Goal: Information Seeking & Learning: Learn about a topic

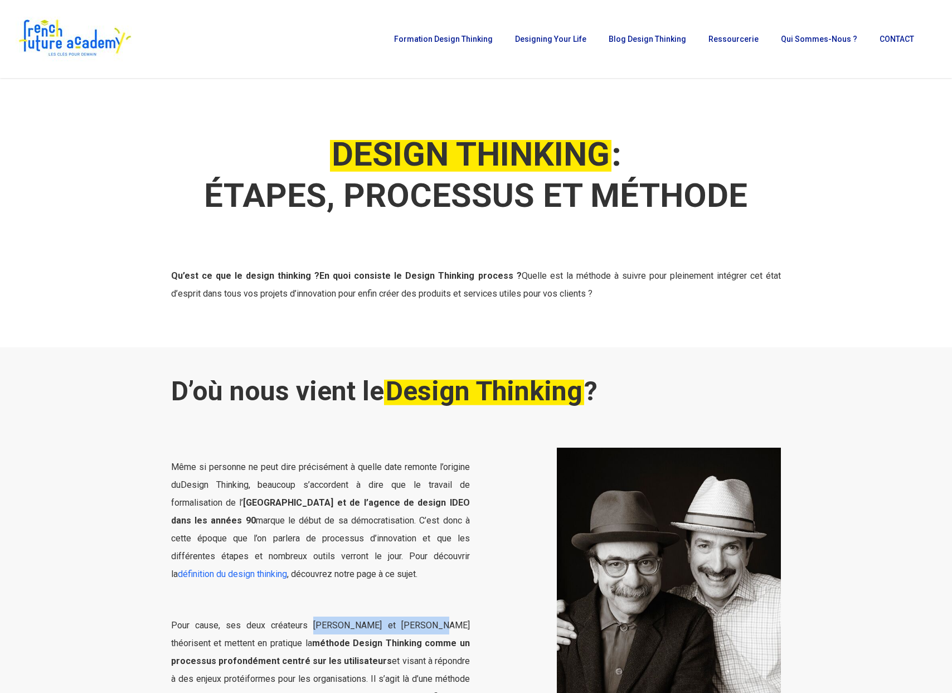
drag, startPoint x: 304, startPoint y: 625, endPoint x: 419, endPoint y: 622, distance: 114.4
click at [419, 622] on span "Pour cause, ses deux créateurs David Kelley et Tim Brown théorisent et mettent …" at bounding box center [320, 679] width 299 height 118
copy span "David Kelley et Tim Brown"
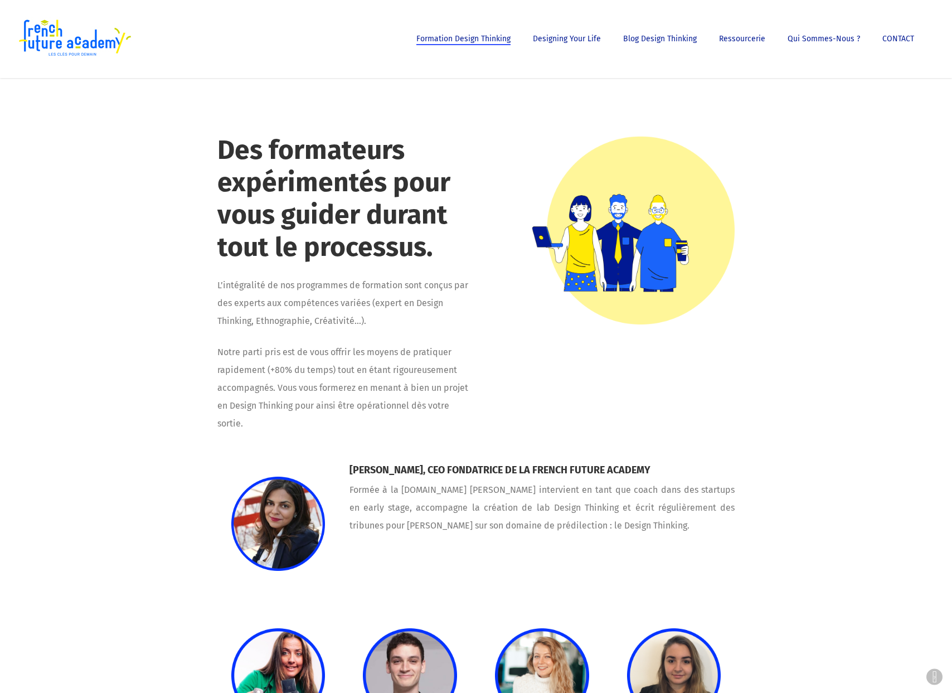
scroll to position [3469, 0]
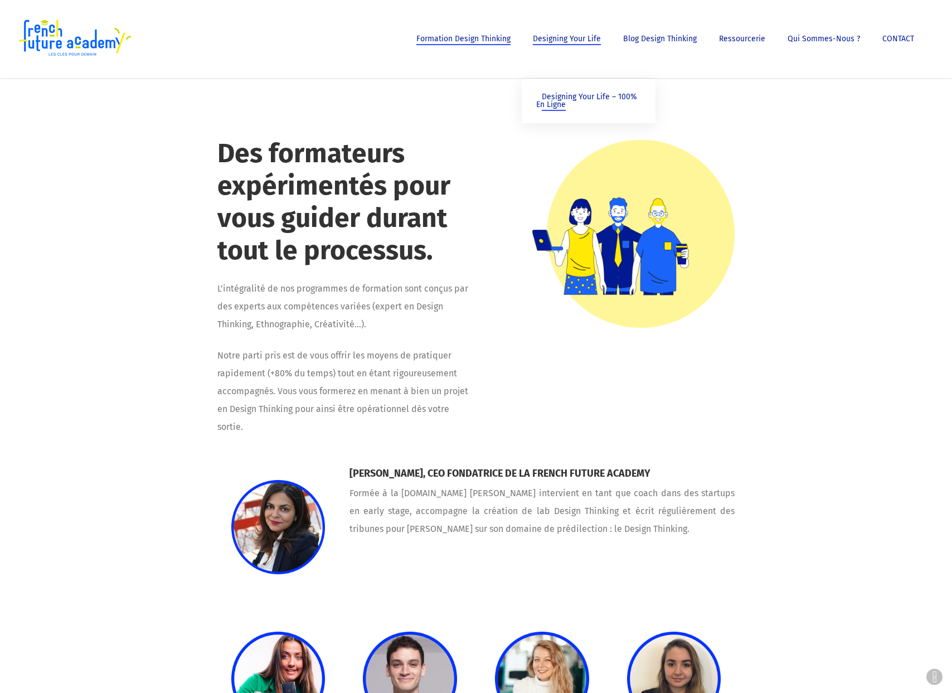
click at [564, 103] on span "Designing Your Life – 100% en ligne" at bounding box center [586, 100] width 101 height 17
